Goal: Task Accomplishment & Management: Complete application form

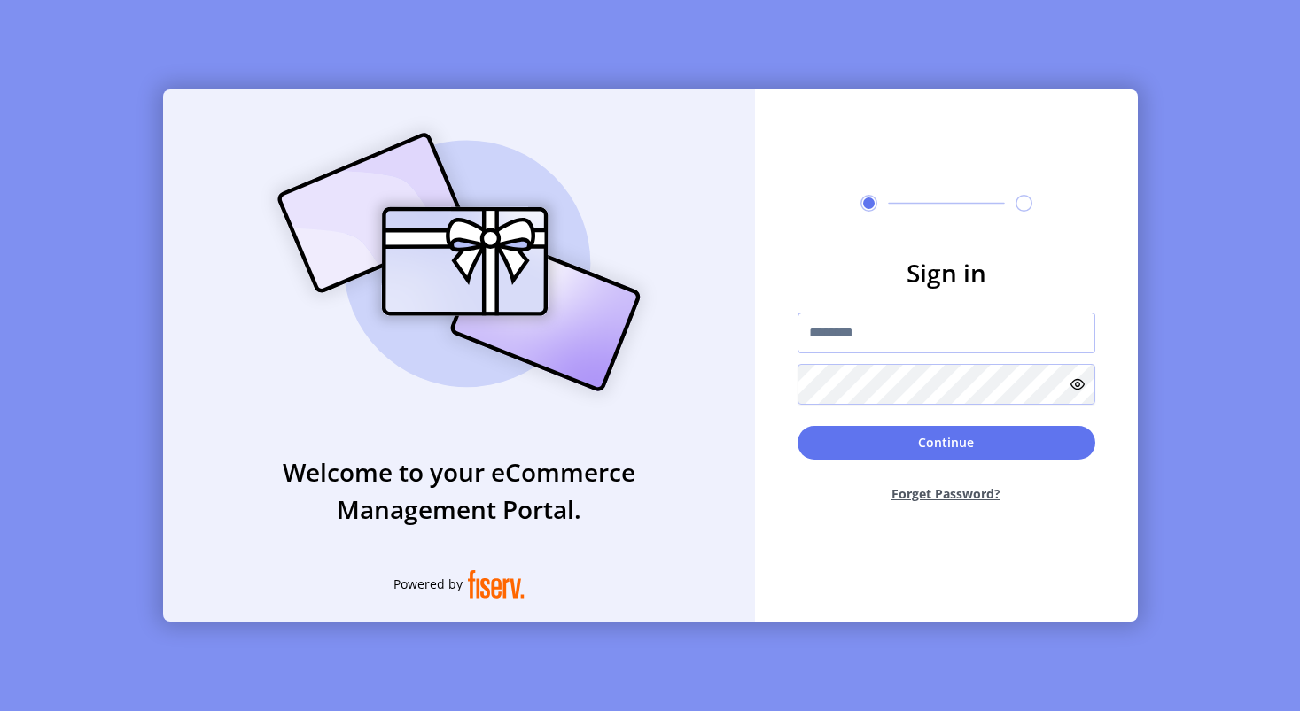
click at [868, 326] on input "text" at bounding box center [946, 333] width 298 height 41
type input "**********"
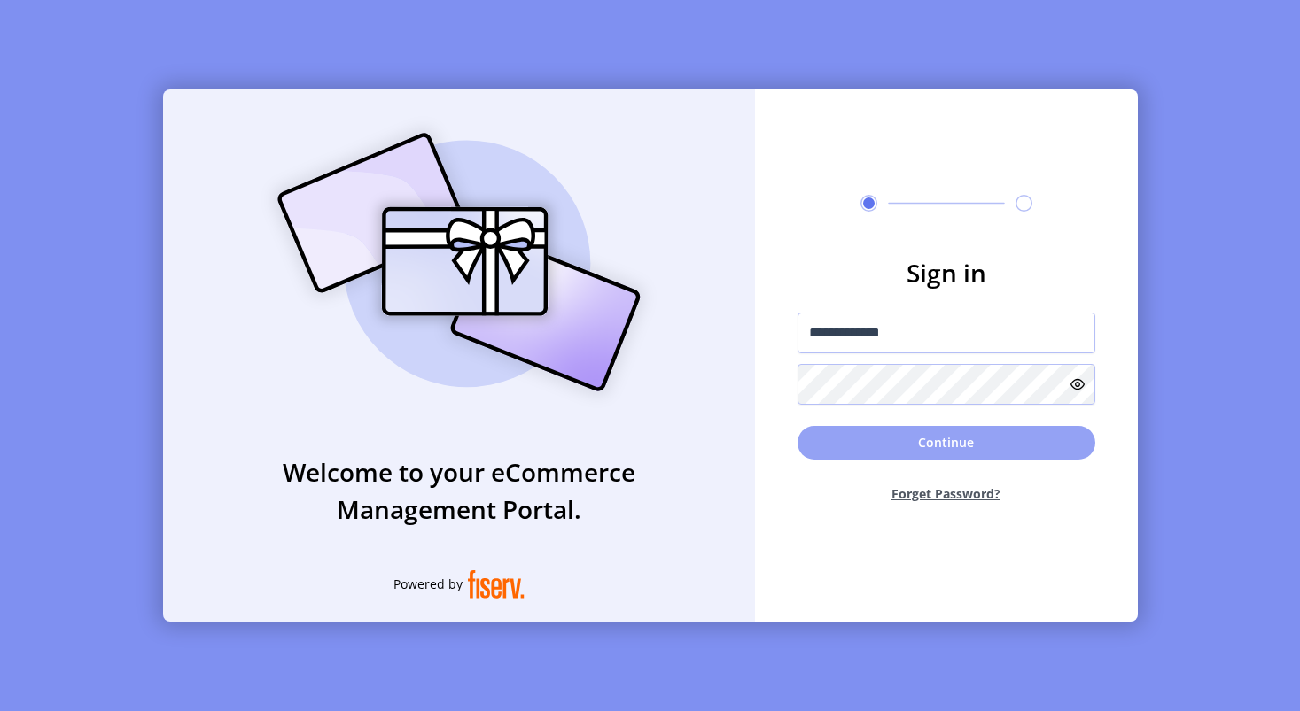
click at [938, 437] on button "Continue" at bounding box center [946, 443] width 298 height 34
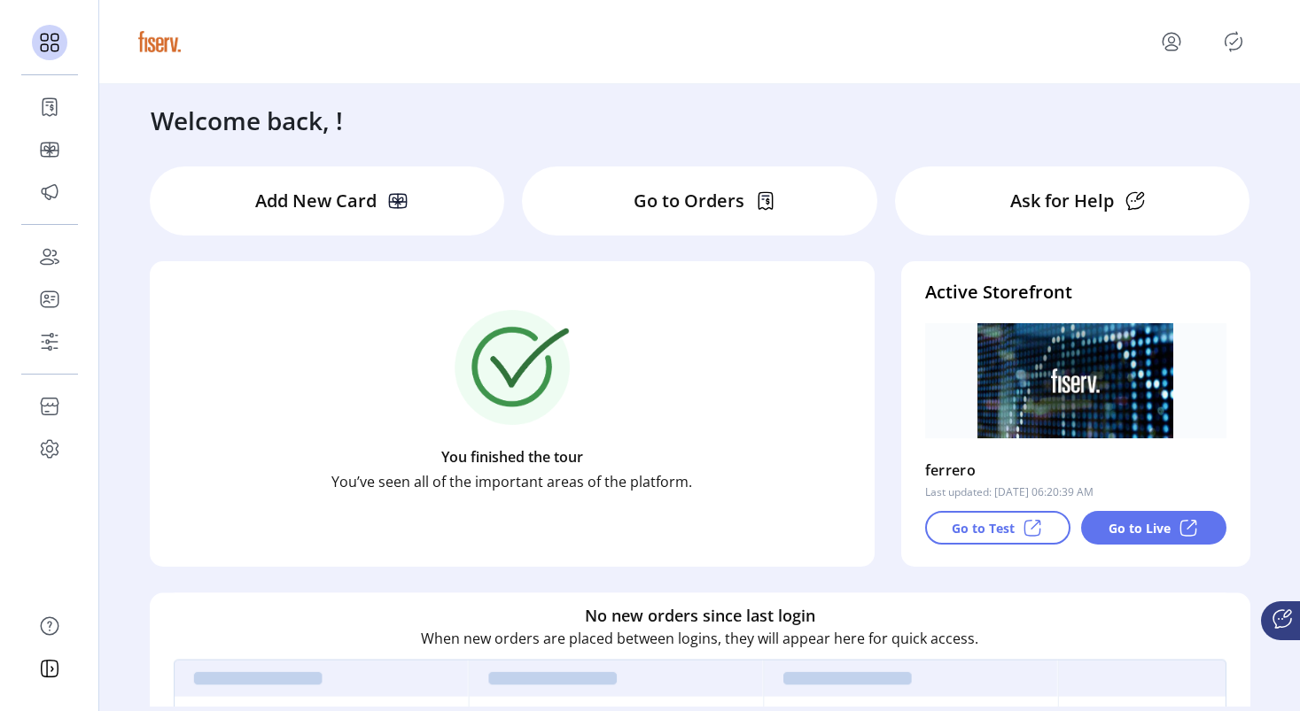
click at [543, 133] on div "Welcome back, !" at bounding box center [700, 111] width 1134 height 55
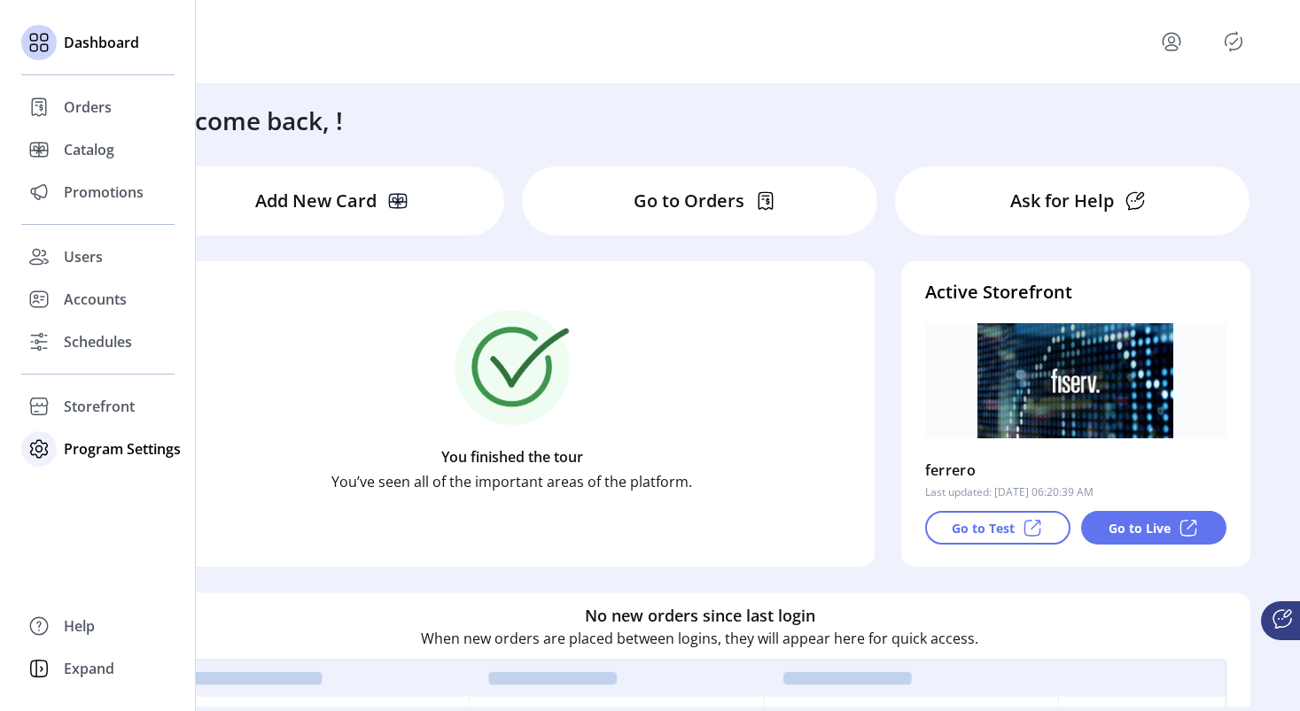
click at [43, 438] on icon at bounding box center [39, 449] width 28 height 28
click at [97, 478] on span "Templates" at bounding box center [99, 484] width 70 height 21
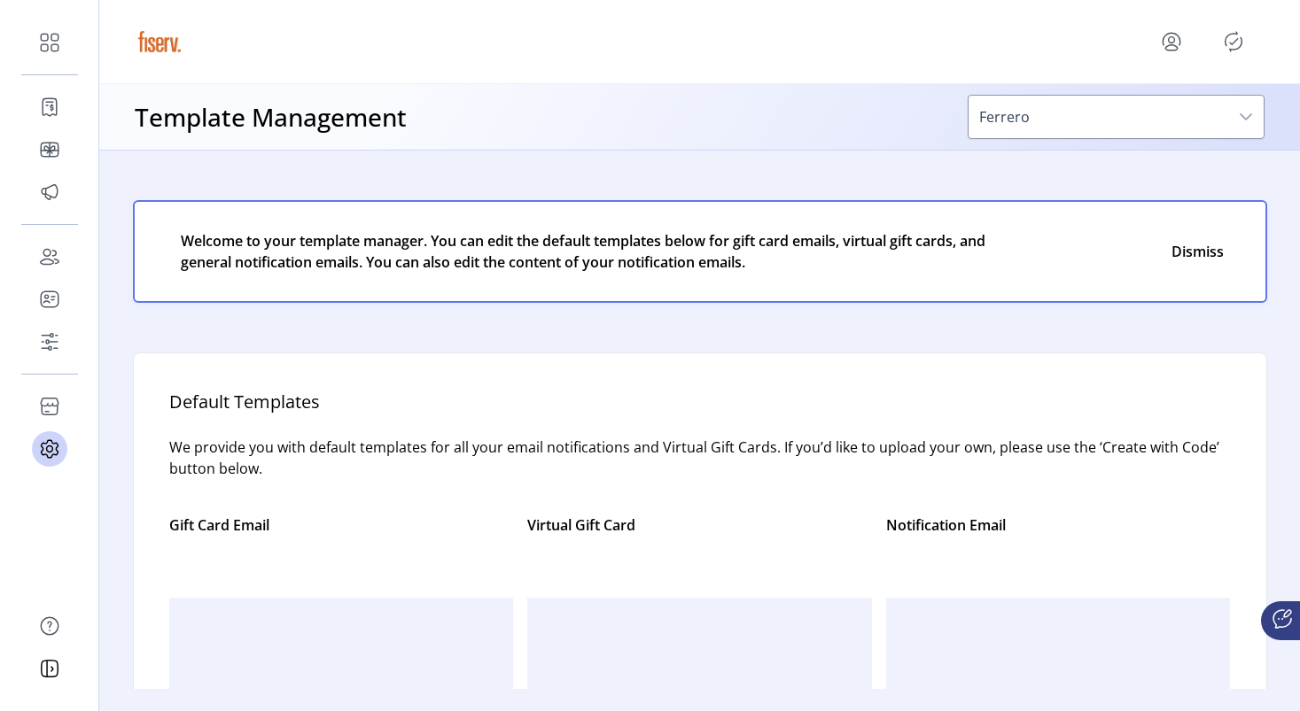
click at [644, 499] on p "We provide you with default templates for all your email notifications and Virt…" at bounding box center [699, 469] width 1061 height 64
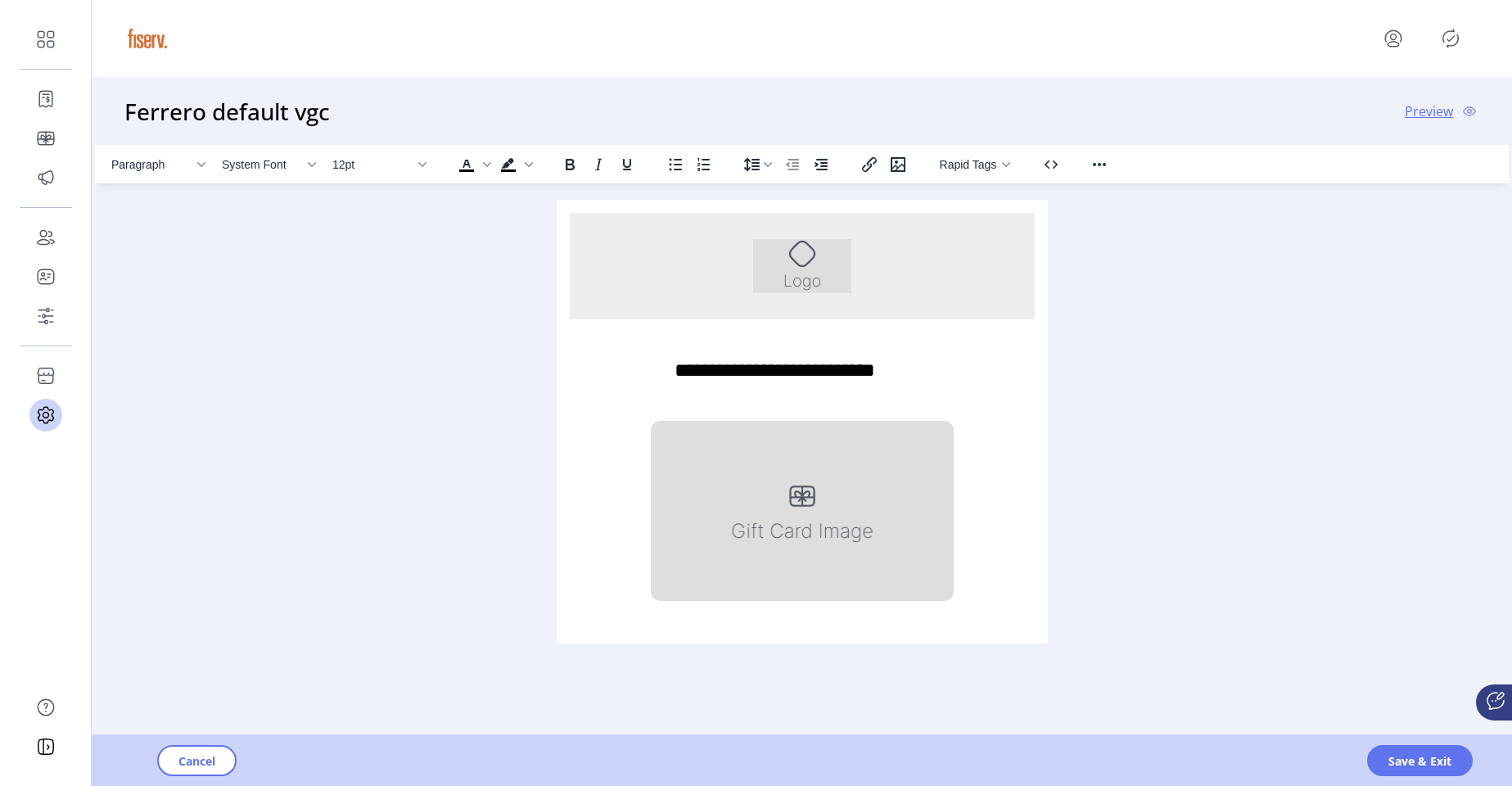
click at [1201, 657] on div "Cancel Save & Exit" at bounding box center [847, 760] width 1512 height 51
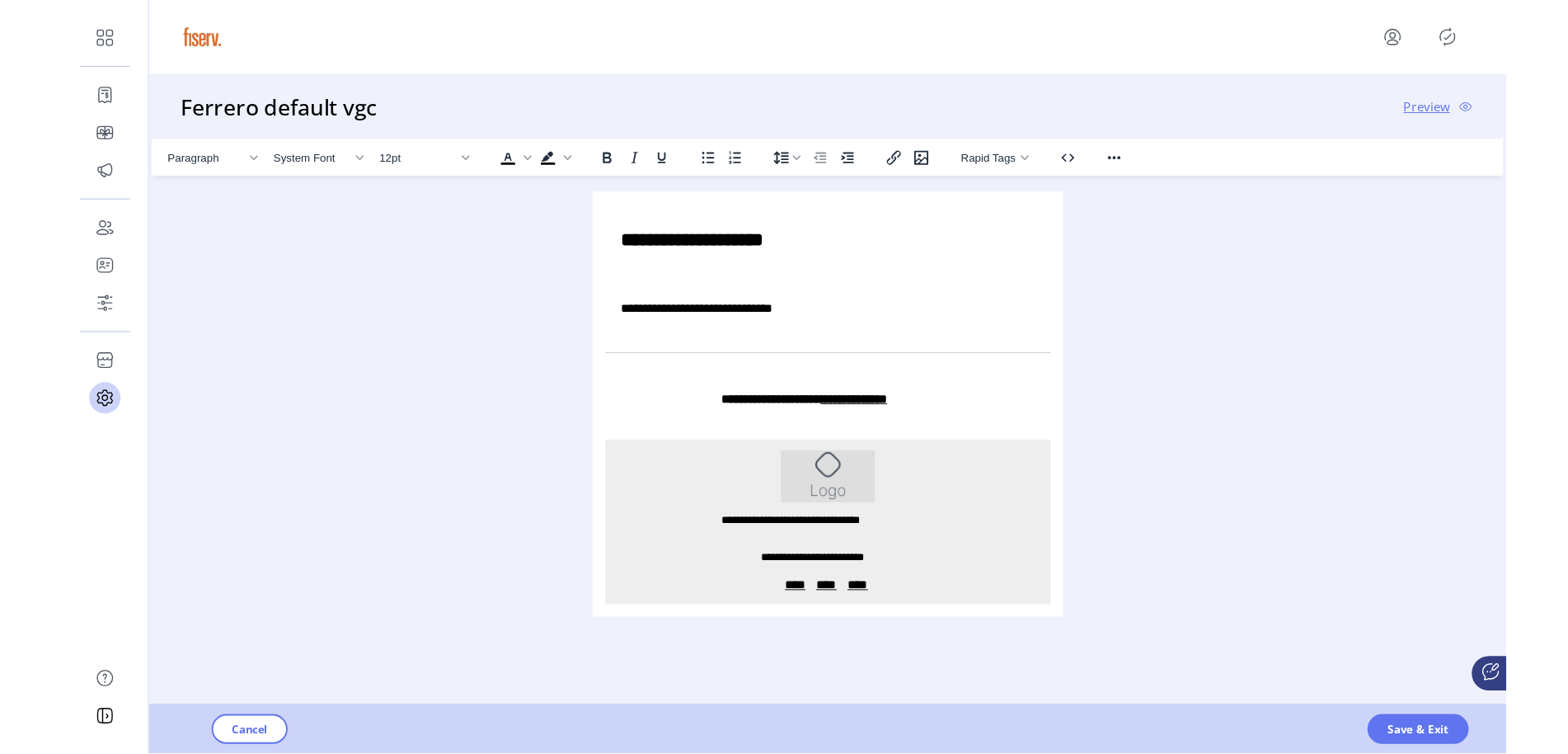
scroll to position [904, 0]
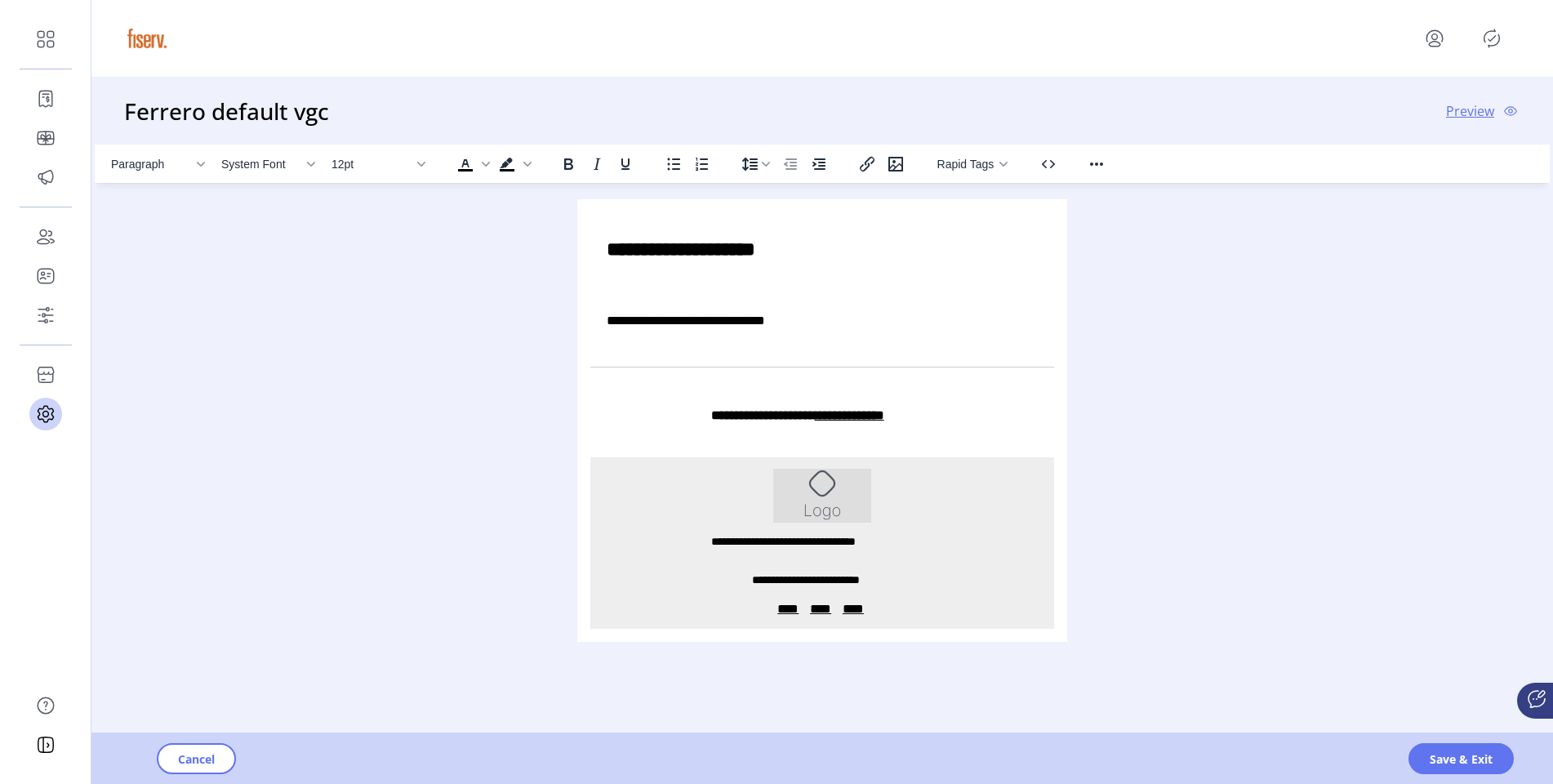
click at [1149, 449] on div "Paragraph System Font 12pt To open the popup, press Shift+Enter To open the pop…" at bounding box center [822, 453] width 1455 height 618
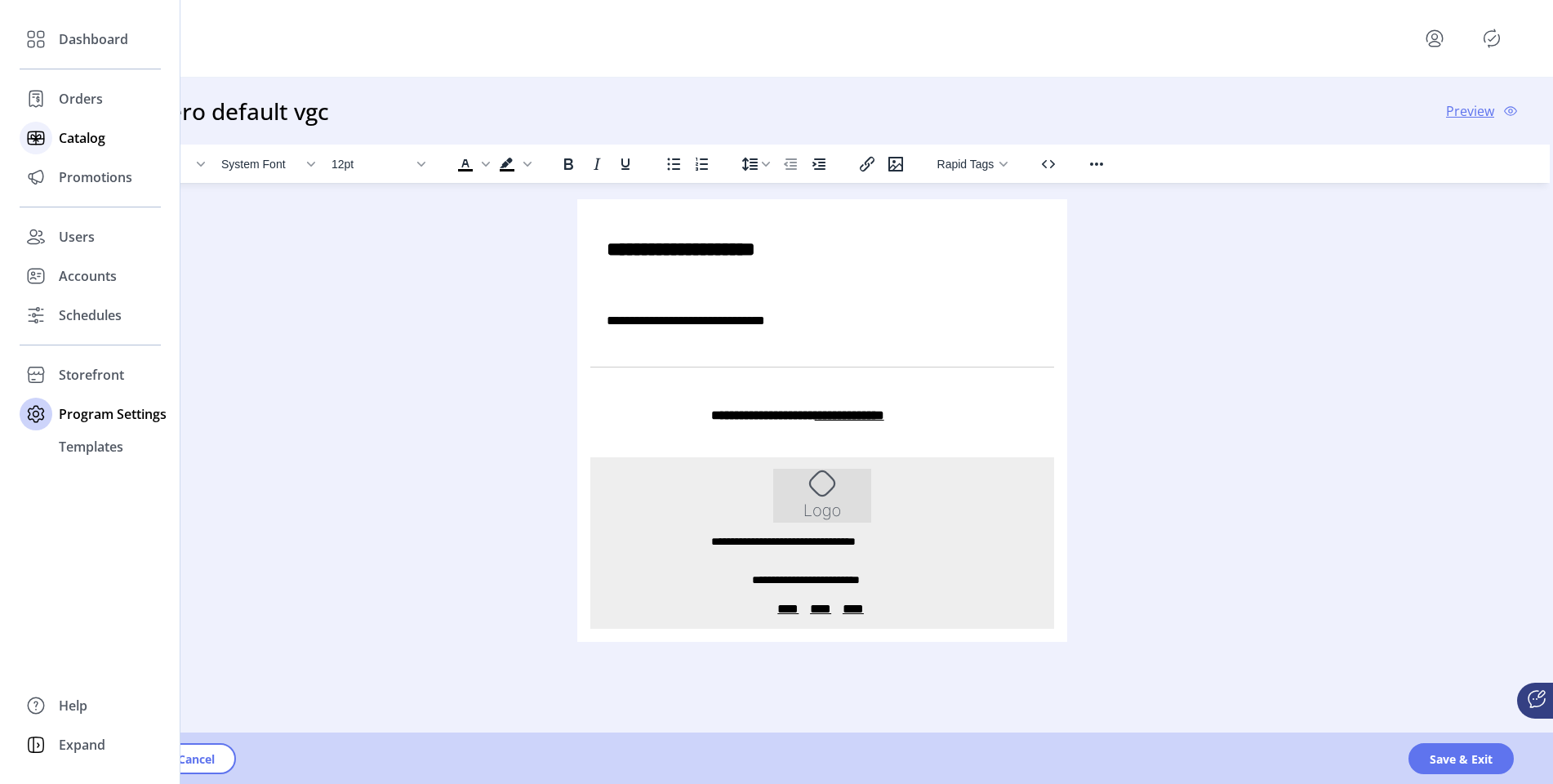
click at [51, 125] on div at bounding box center [35, 137] width 32 height 40
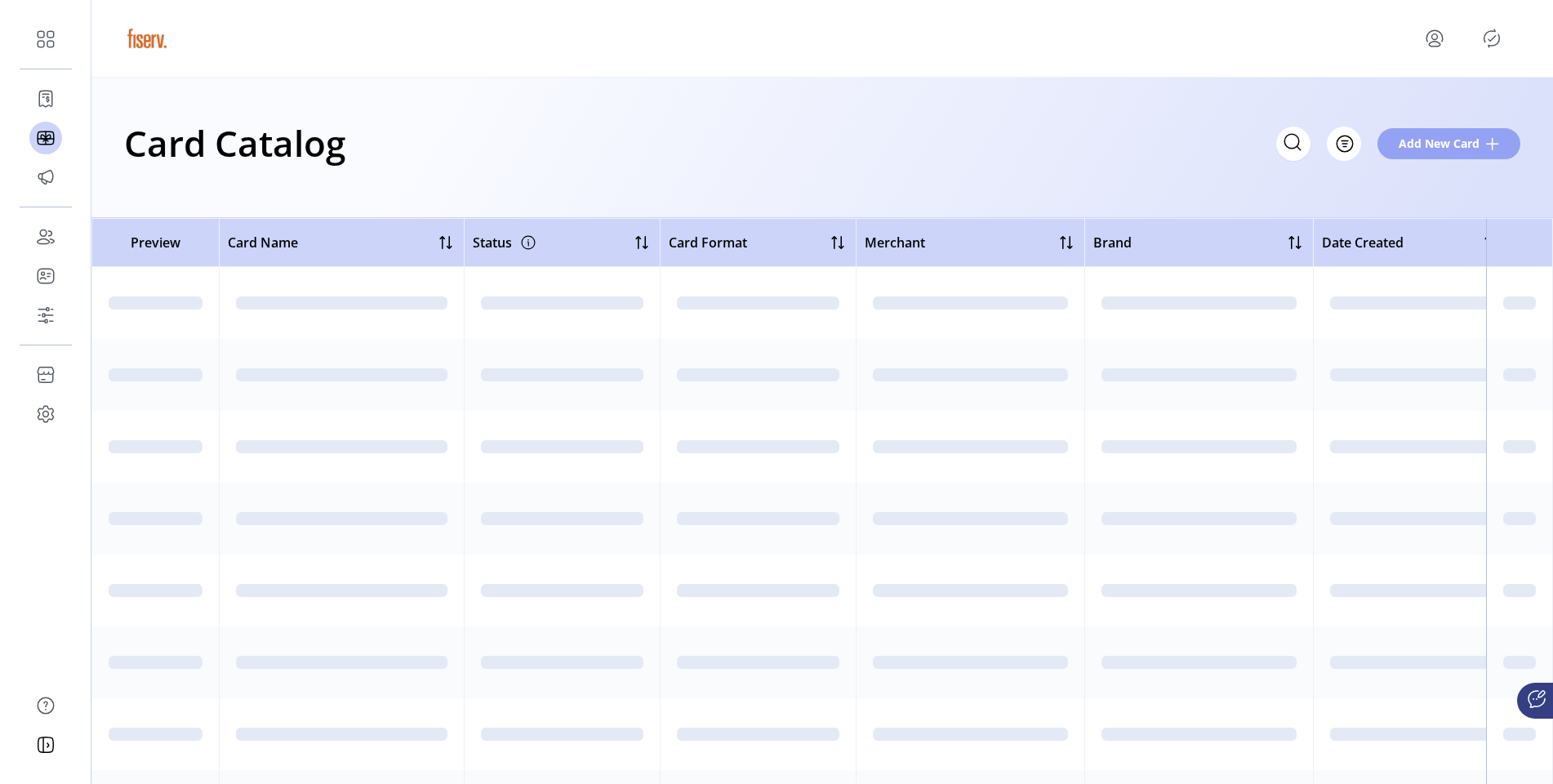
click at [1197, 146] on span "Add New Card" at bounding box center [1440, 143] width 81 height 18
